Goal: Contribute content: Contribute content

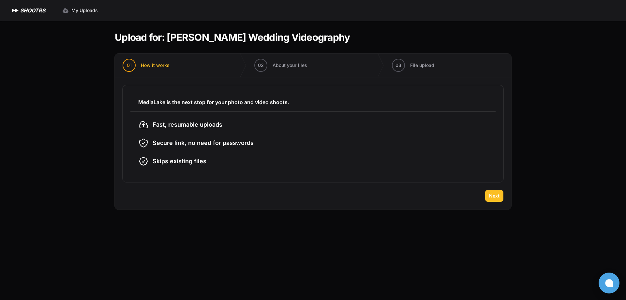
click at [497, 199] on button "Next" at bounding box center [495, 196] width 18 height 12
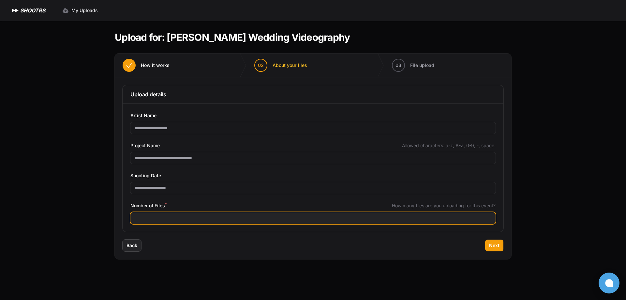
click at [247, 216] on input "Number of Files *" at bounding box center [313, 218] width 365 height 12
type input "***"
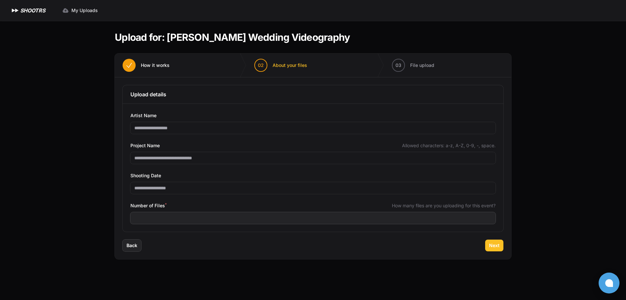
click at [490, 249] on button "Next" at bounding box center [495, 245] width 18 height 12
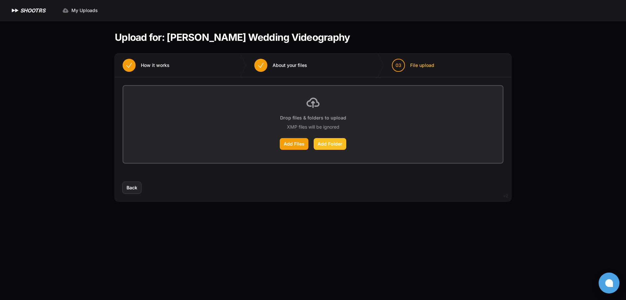
click at [330, 146] on label "Add Folder" at bounding box center [330, 144] width 33 height 12
click at [0, 0] on input "Add Folder" at bounding box center [0, 0] width 0 height 0
